Goal: Book appointment/travel/reservation

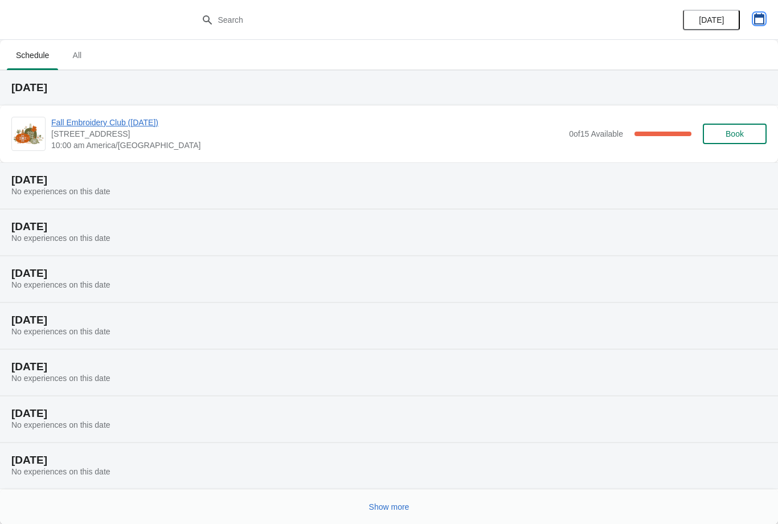
click at [765, 23] on icon "button" at bounding box center [759, 18] width 11 height 11
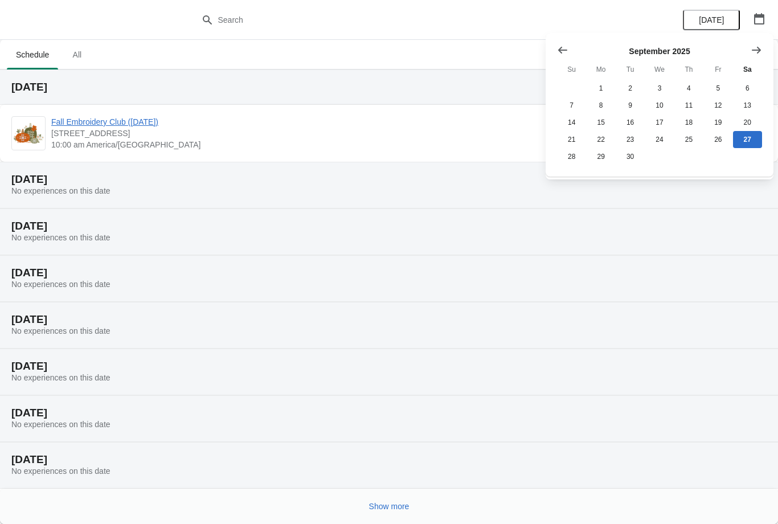
scroll to position [1, 0]
click at [760, 51] on icon "Show next month, October 2025" at bounding box center [756, 48] width 11 height 11
click at [751, 137] on button "25" at bounding box center [747, 138] width 29 height 17
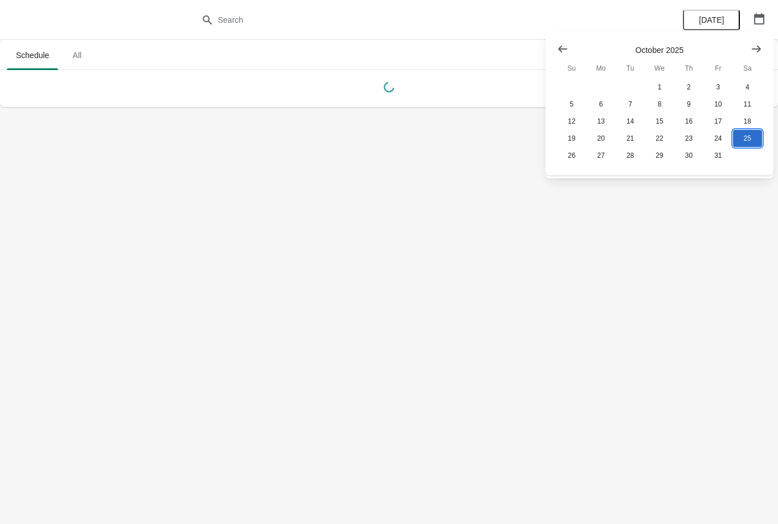
scroll to position [0, 0]
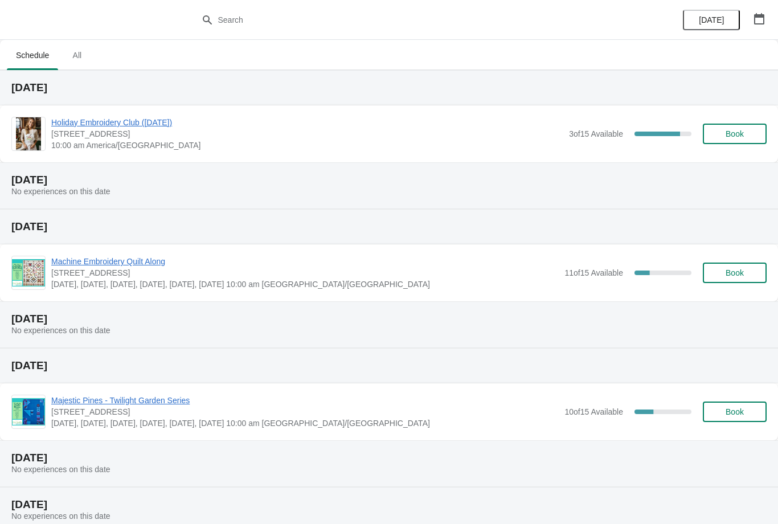
click at [100, 122] on span "Holiday Embroidery Club ([DATE])" at bounding box center [307, 122] width 512 height 11
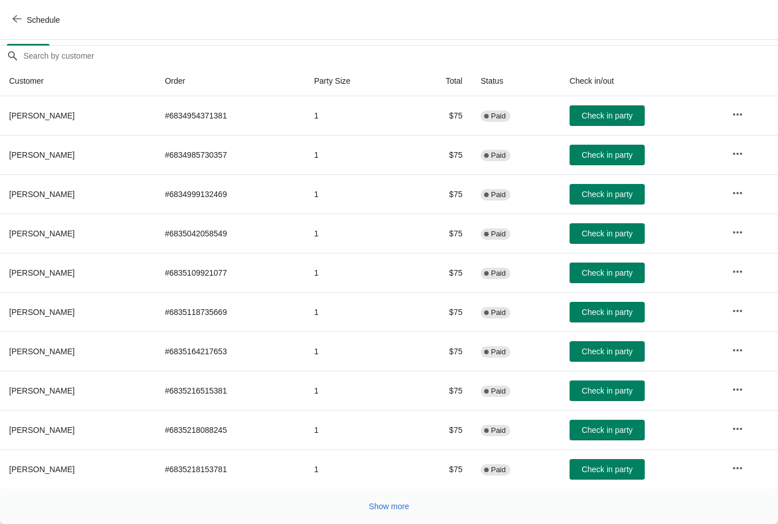
scroll to position [93, 0]
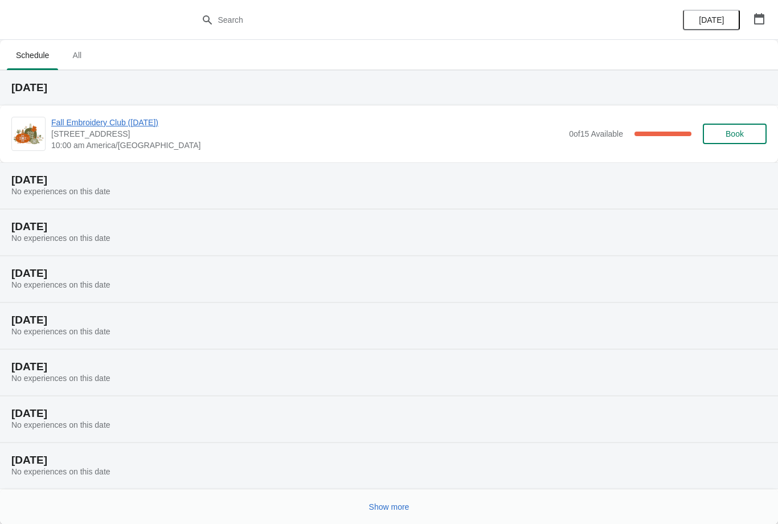
click at [763, 21] on icon "button" at bounding box center [759, 18] width 11 height 11
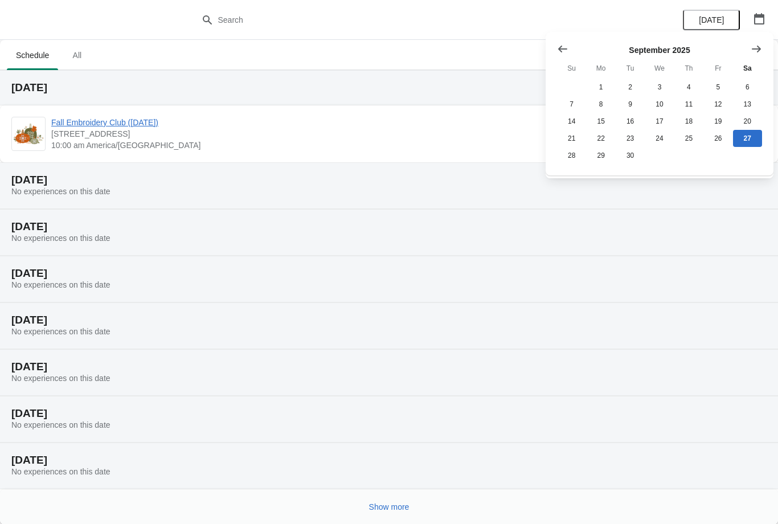
click at [760, 49] on icon "Show next month, October 2025" at bounding box center [756, 48] width 9 height 7
click at [757, 145] on button "25" at bounding box center [747, 138] width 29 height 17
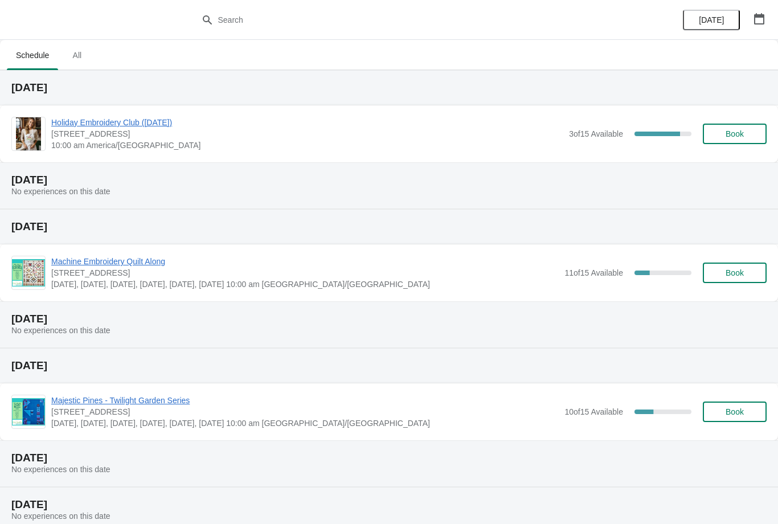
click at [734, 142] on button "Book" at bounding box center [735, 134] width 64 height 21
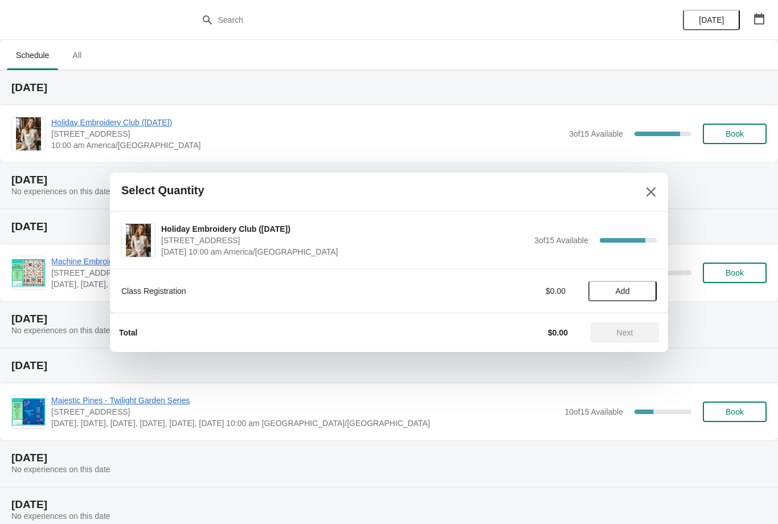
click at [629, 284] on button "Add" at bounding box center [623, 291] width 68 height 21
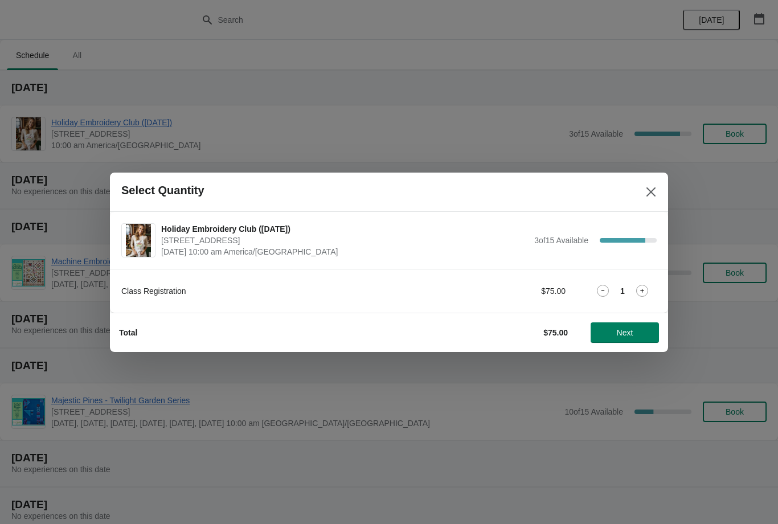
click at [618, 332] on span "Next" at bounding box center [625, 332] width 17 height 9
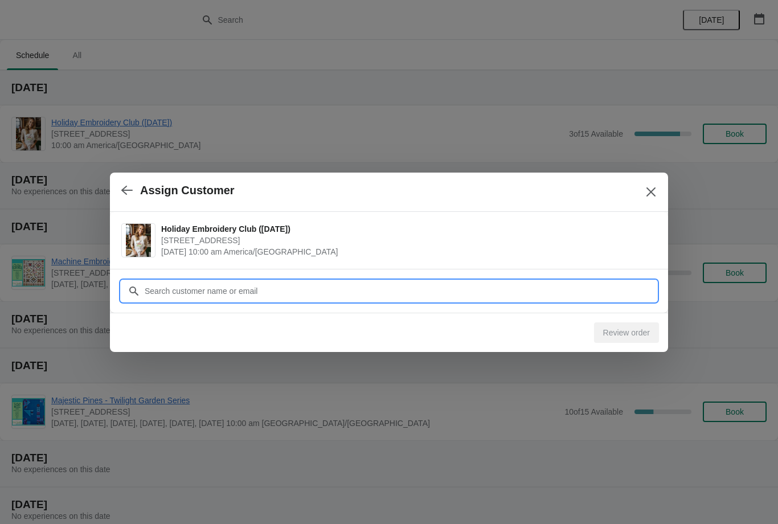
click at [181, 287] on input "Customer" at bounding box center [400, 291] width 513 height 21
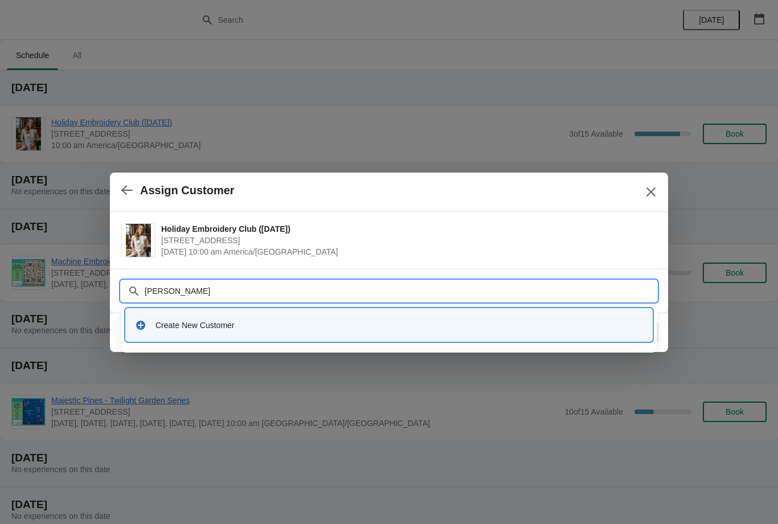
type input "Kathy Ploog"
click at [241, 325] on div "Create New Customer" at bounding box center [400, 325] width 488 height 11
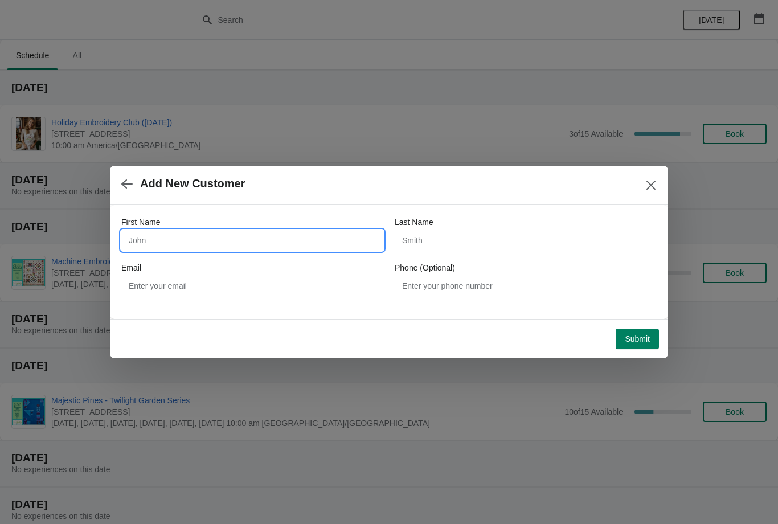
click at [180, 244] on input "First Name" at bounding box center [252, 240] width 262 height 21
type input "Kathy"
click at [458, 246] on input "Last Name" at bounding box center [526, 240] width 262 height 21
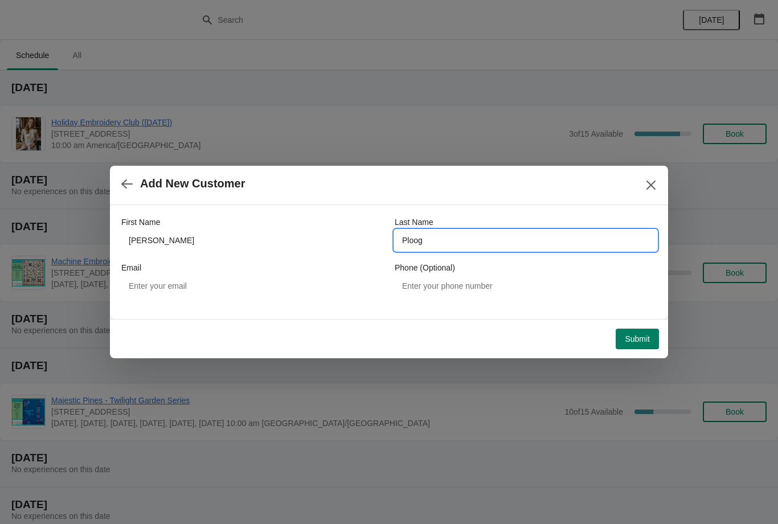
type input "Ploog"
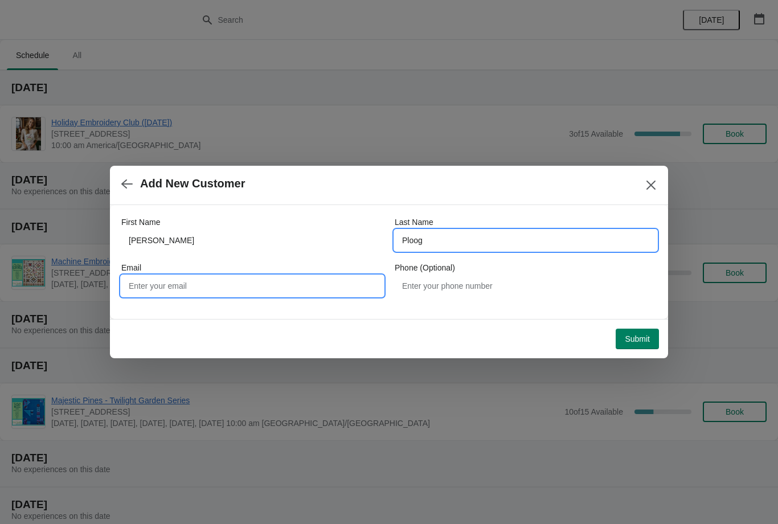
click at [183, 290] on input "Email" at bounding box center [252, 286] width 262 height 21
click at [145, 288] on input "Kaploog76@gmail" at bounding box center [252, 286] width 262 height 21
click at [214, 292] on input "kaploog@gmail" at bounding box center [252, 286] width 262 height 21
type input "kaploog@gmail.com"
click at [630, 342] on span "Submit" at bounding box center [637, 339] width 25 height 9
